Goal: Task Accomplishment & Management: Manage account settings

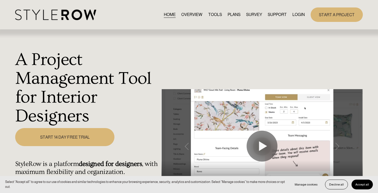
click at [297, 13] on link "LOGIN" at bounding box center [299, 14] width 12 height 7
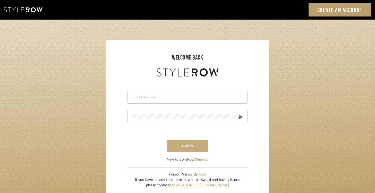
type input "keri@kerifieldsinteriors.com"
click at [188, 144] on button "sign in" at bounding box center [187, 145] width 41 height 12
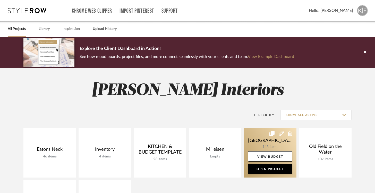
click at [268, 141] on link at bounding box center [270, 153] width 52 height 50
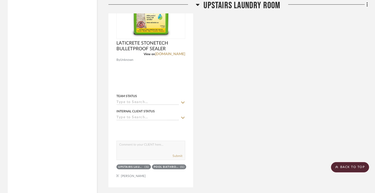
scroll to position [10705, 0]
